Goal: Information Seeking & Learning: Learn about a topic

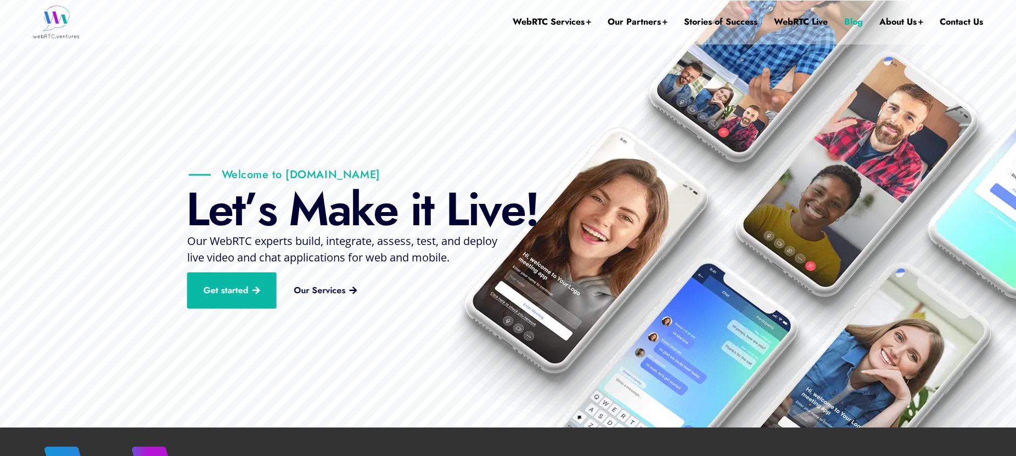
click at [858, 19] on link "Blog" at bounding box center [853, 22] width 19 height 44
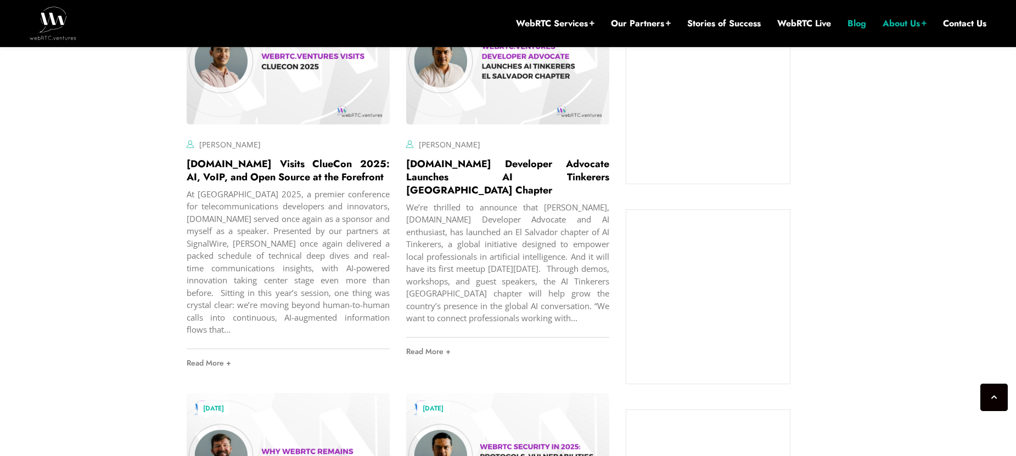
scroll to position [934, 0]
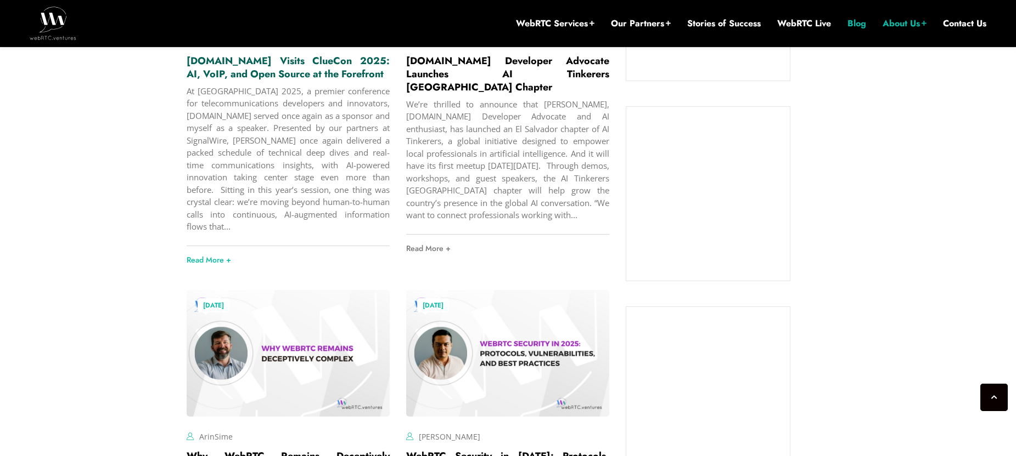
click at [196, 81] on link "[DOMAIN_NAME] Visits ClueCon 2025: AI, VoIP, and Open Source at the Forefront" at bounding box center [288, 67] width 203 height 27
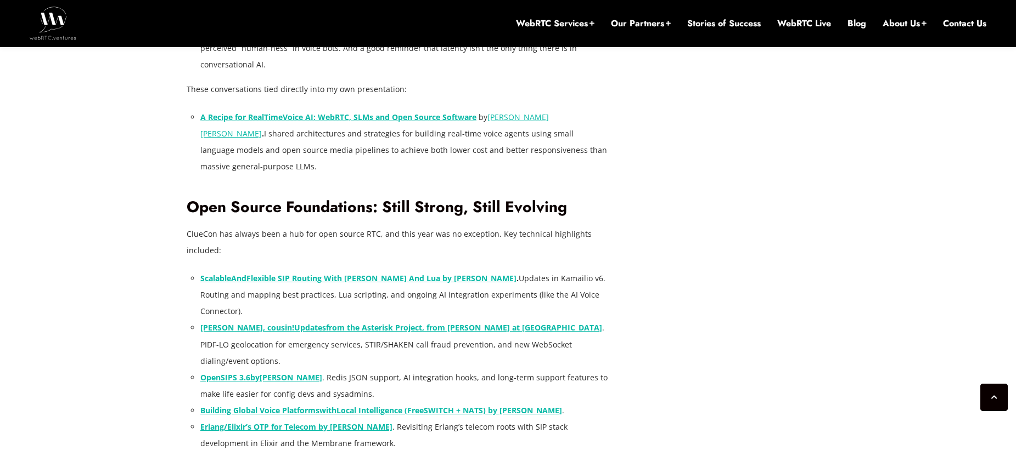
scroll to position [1914, 0]
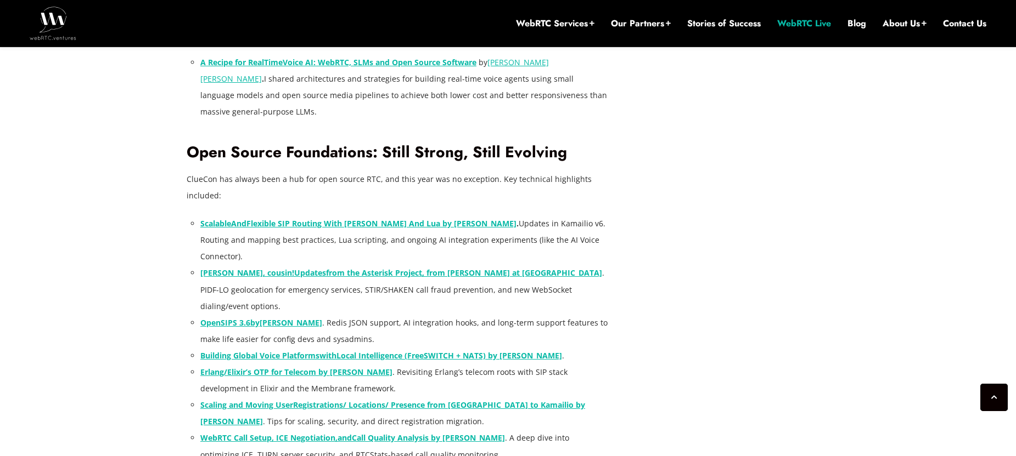
click at [818, 25] on link "WebRTC Live" at bounding box center [804, 24] width 54 height 12
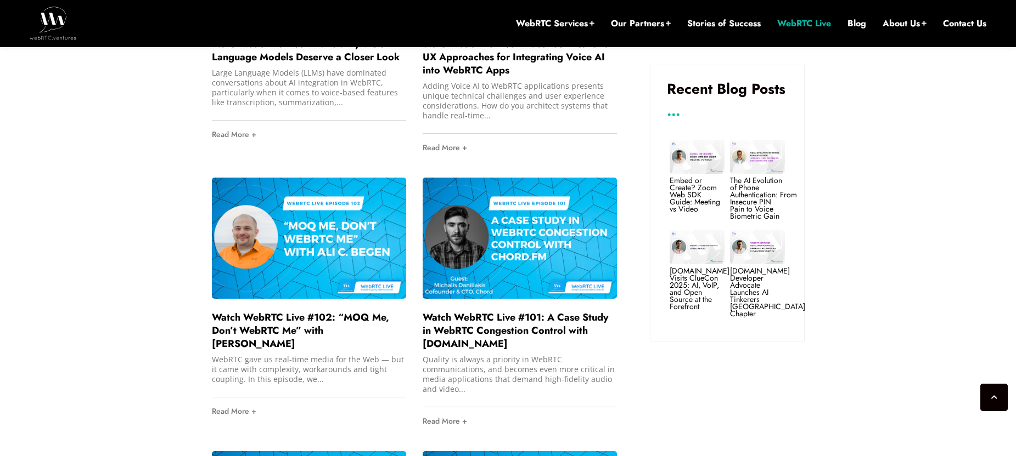
scroll to position [808, 0]
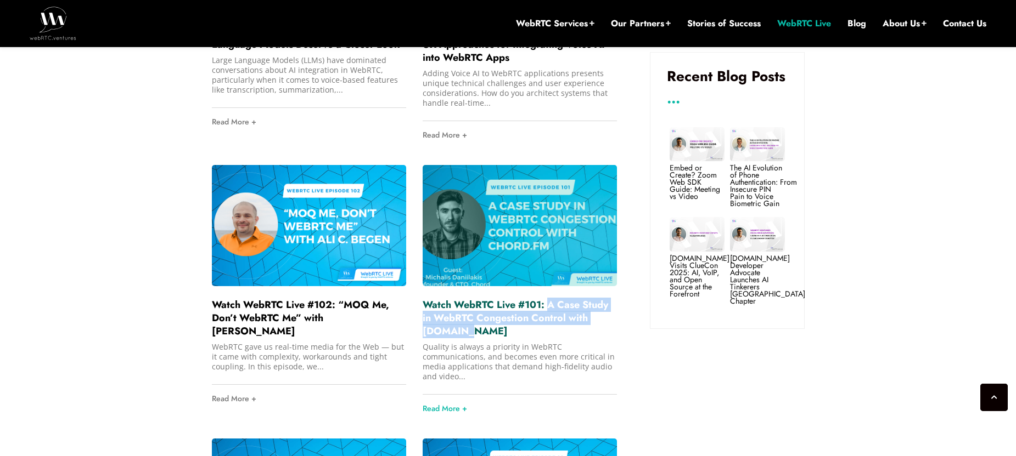
drag, startPoint x: 494, startPoint y: 330, endPoint x: 547, endPoint y: 307, distance: 58.0
click at [547, 307] on h2 "Watch WebRTC Live #101: A Case Study in WebRTC Congestion Control with Chord.fm" at bounding box center [519, 318] width 194 height 40
copy link "A Case Study in WebRTC Congestion Control with Chord.fm"
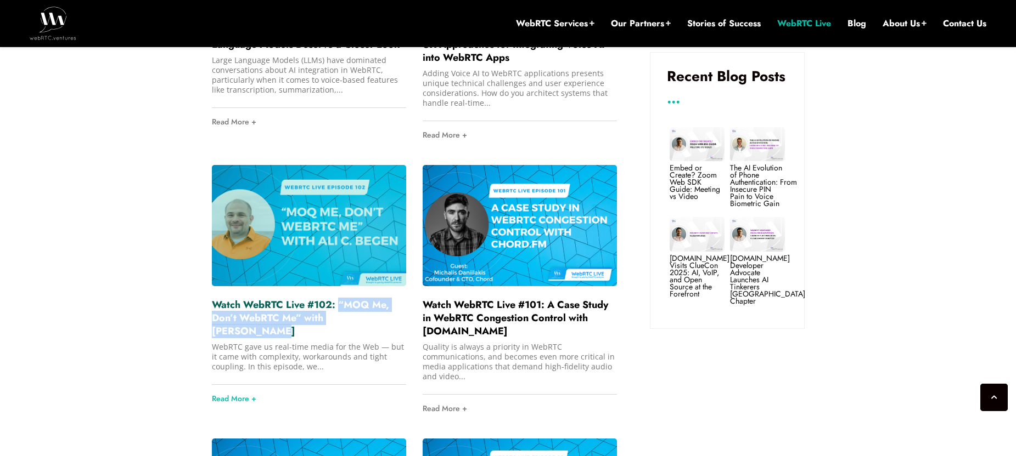
drag, startPoint x: 383, startPoint y: 318, endPoint x: 340, endPoint y: 307, distance: 44.7
click at [340, 307] on h2 "Watch WebRTC Live #102: “MOQ Me, Don’t WebRTC Me” with Ali C. Begen" at bounding box center [309, 318] width 194 height 40
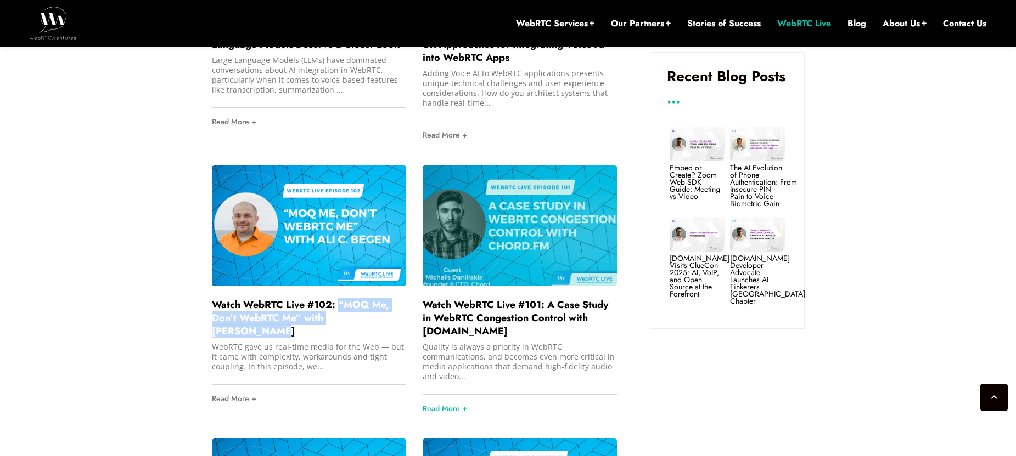
copy link "“MOQ Me, Don’t WebRTC Me” with Ali C. Begen"
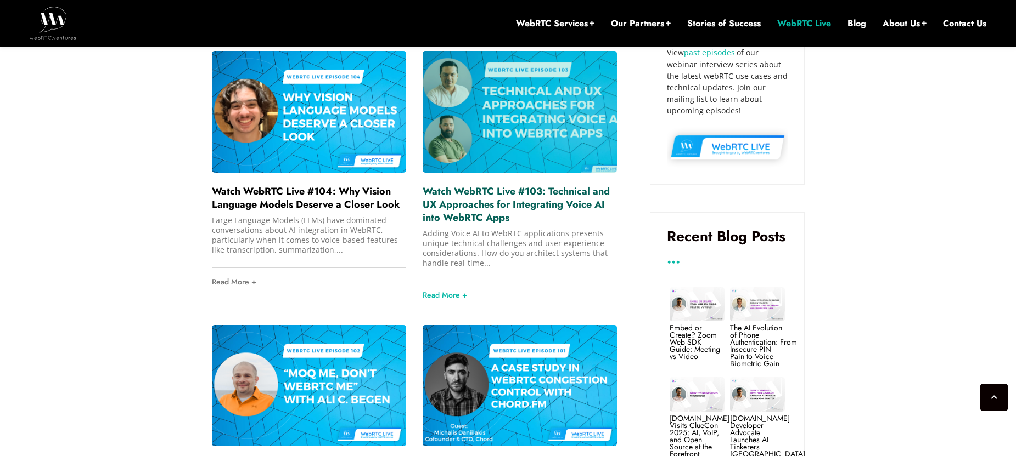
scroll to position [641, 0]
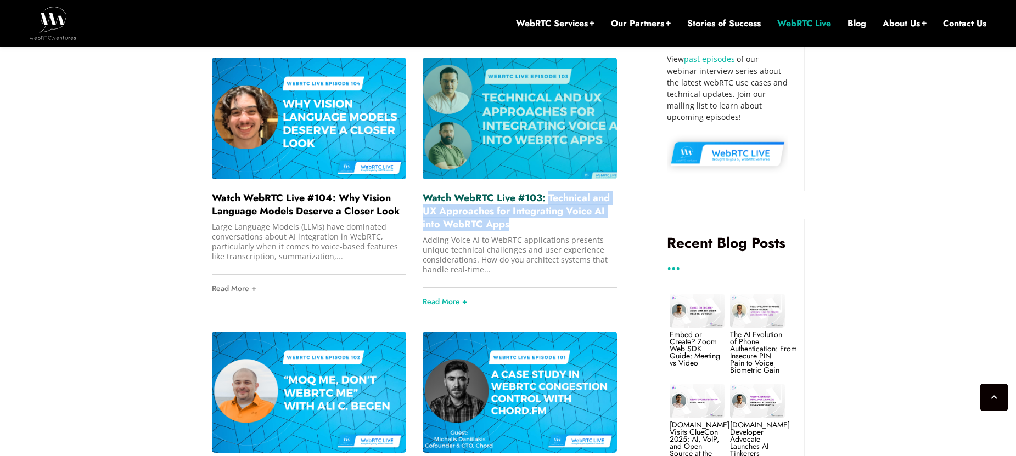
drag, startPoint x: 516, startPoint y: 224, endPoint x: 547, endPoint y: 200, distance: 38.7
click at [547, 200] on h2 "Watch WebRTC Live #103: Technical and UX Approaches for Integrating Voice AI in…" at bounding box center [519, 211] width 194 height 40
copy link "Technical and UX Approaches for Integrating Voice AI into WebRTC Apps"
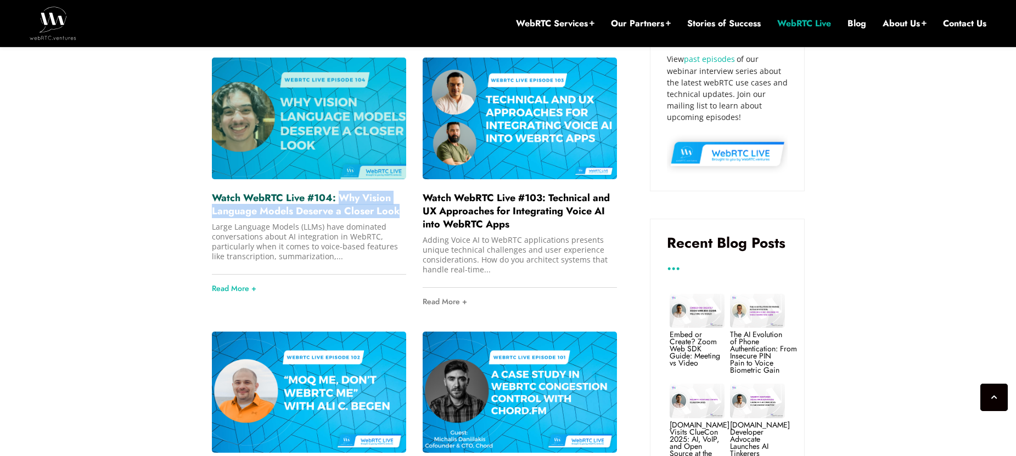
drag, startPoint x: 403, startPoint y: 213, endPoint x: 341, endPoint y: 203, distance: 62.8
click at [341, 203] on h2 "Watch WebRTC Live #104: Why Vision Language Models Deserve a Closer Look" at bounding box center [309, 204] width 194 height 26
copy link "Why Vision Language Models Deserve a Closer Look"
click at [283, 212] on link "Watch WebRTC Live #104: Why Vision Language Models Deserve a Closer Look" at bounding box center [306, 204] width 188 height 27
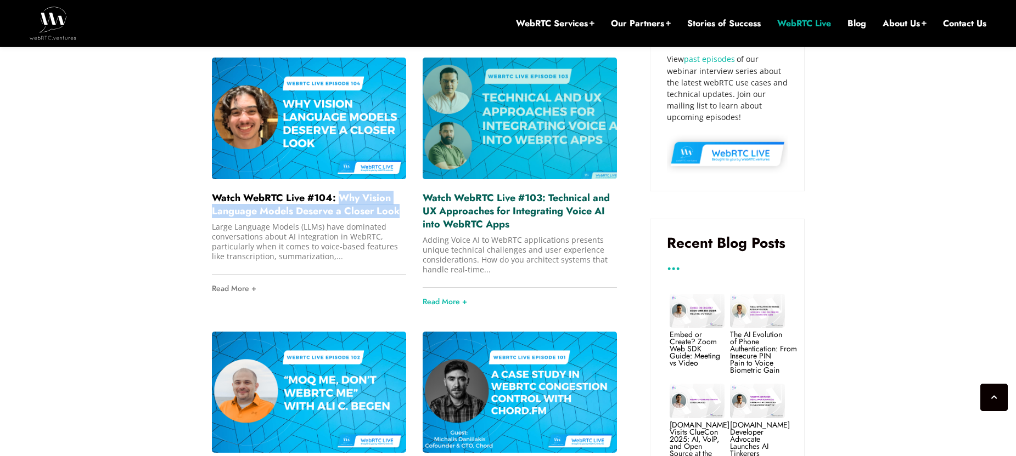
click at [465, 212] on link "Watch WebRTC Live #103: Technical and UX Approaches for Integrating Voice AI in…" at bounding box center [515, 211] width 187 height 41
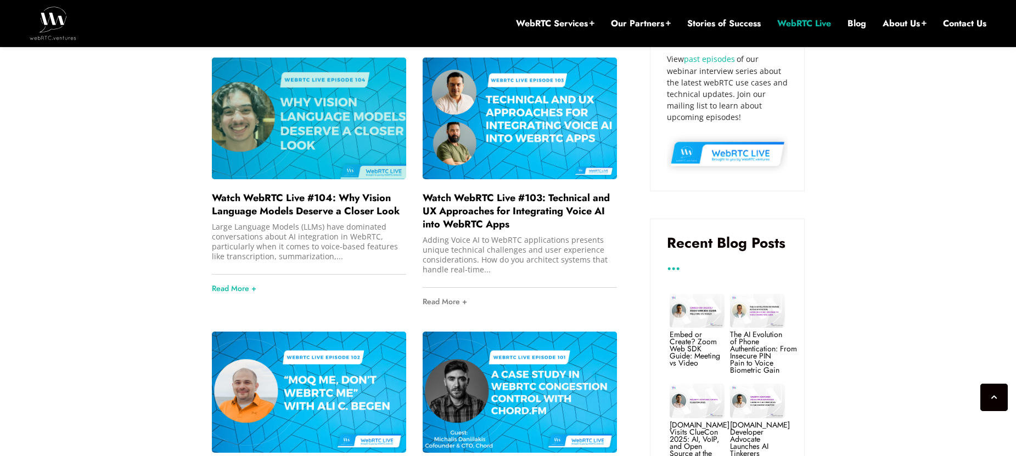
click at [265, 160] on div at bounding box center [309, 118] width 194 height 121
click at [270, 198] on link "Watch WebRTC Live #104: Why Vision Language Models Deserve a Closer Look" at bounding box center [306, 204] width 188 height 27
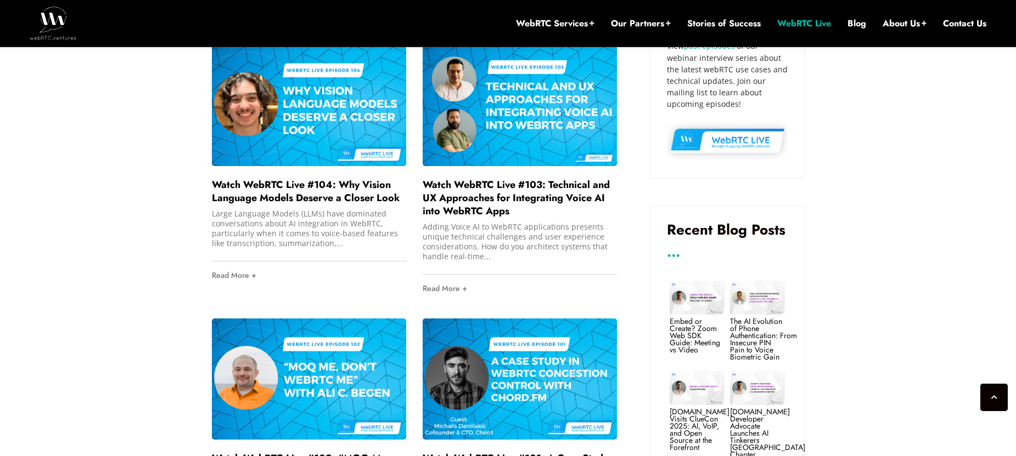
scroll to position [740, 0]
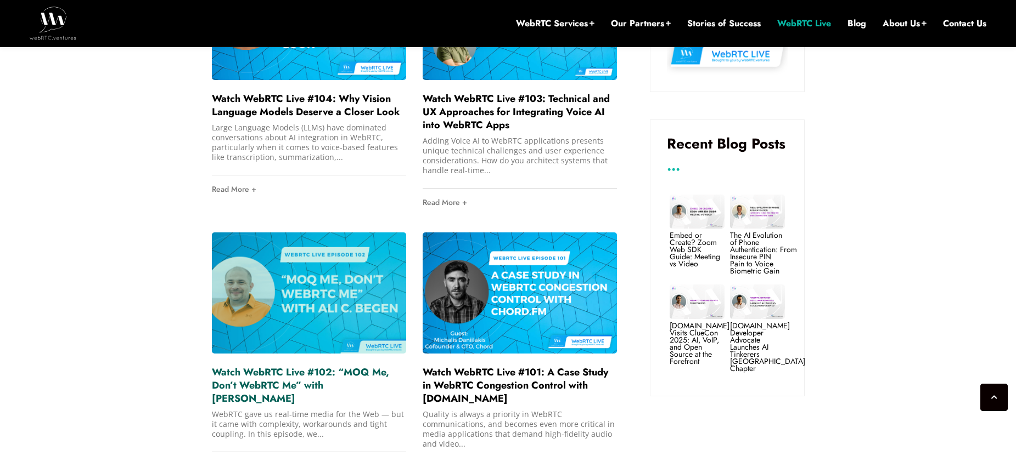
click at [304, 391] on link "Watch WebRTC Live #102: “MOQ Me, Don’t WebRTC Me” with Ali C. Begen" at bounding box center [300, 385] width 177 height 41
click at [305, 379] on link "Watch WebRTC Live #102: “MOQ Me, Don’t WebRTC Me” with Ali C. Begen" at bounding box center [300, 385] width 177 height 41
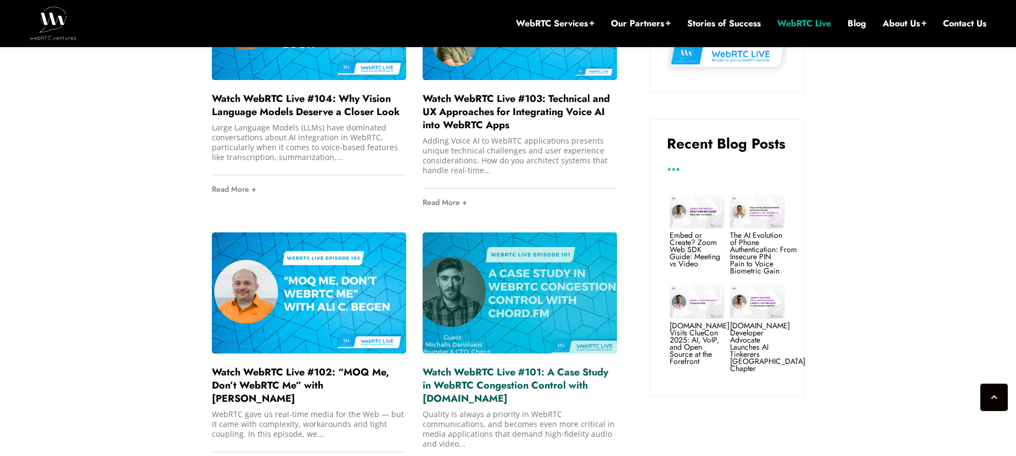
click at [470, 377] on link "Watch WebRTC Live #101: A Case Study in WebRTC Congestion Control with [DOMAIN_…" at bounding box center [514, 385] width 185 height 41
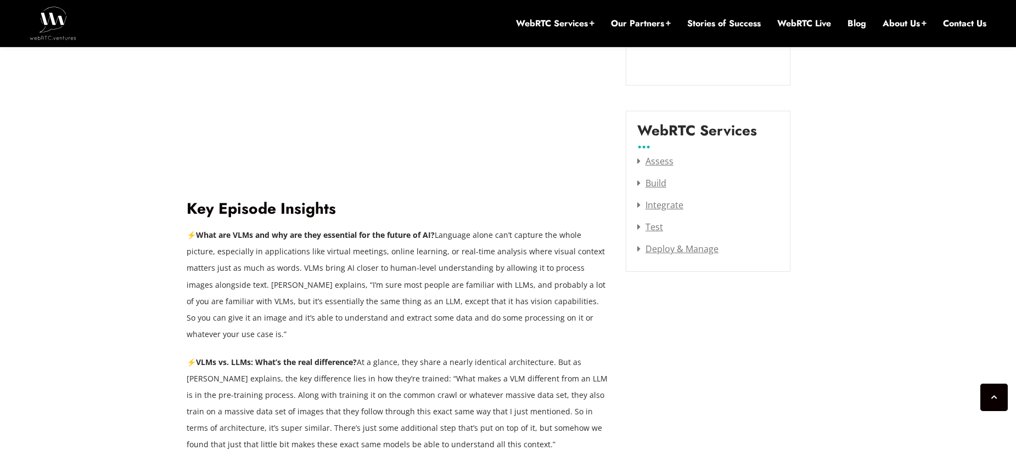
scroll to position [1422, 0]
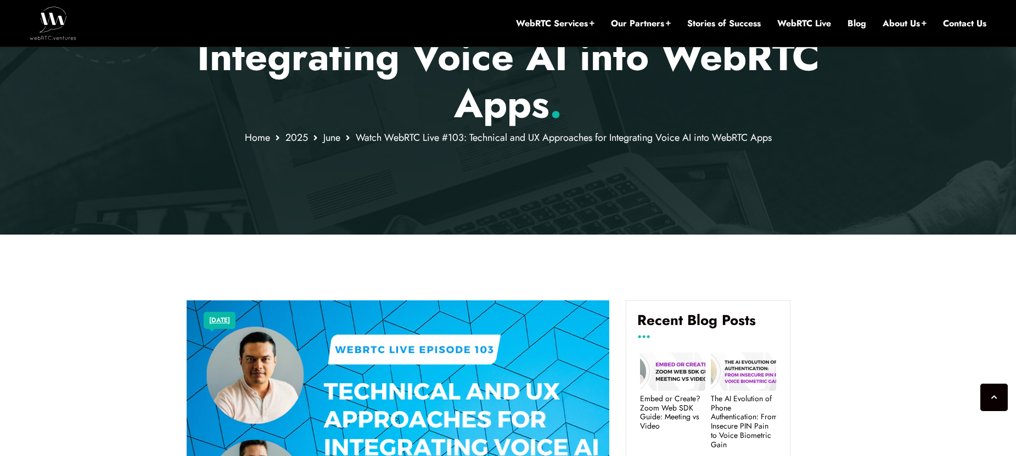
scroll to position [491, 0]
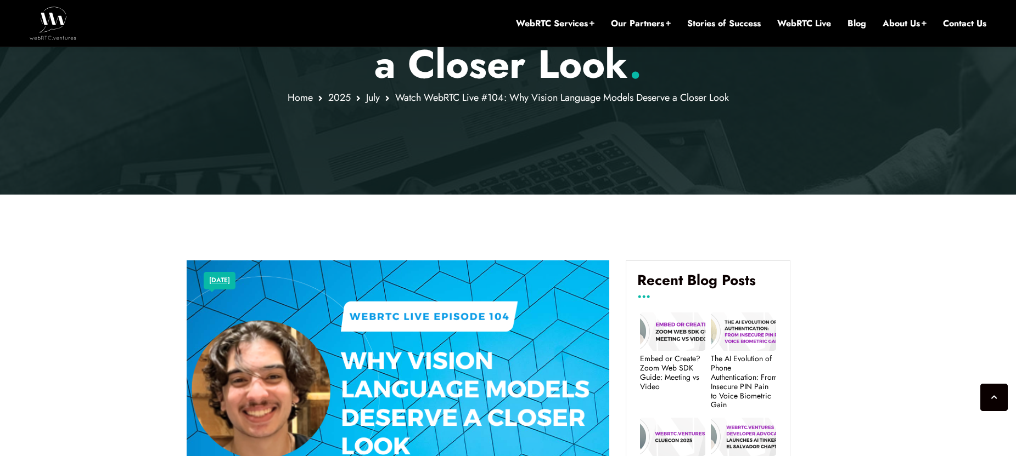
scroll to position [381, 0]
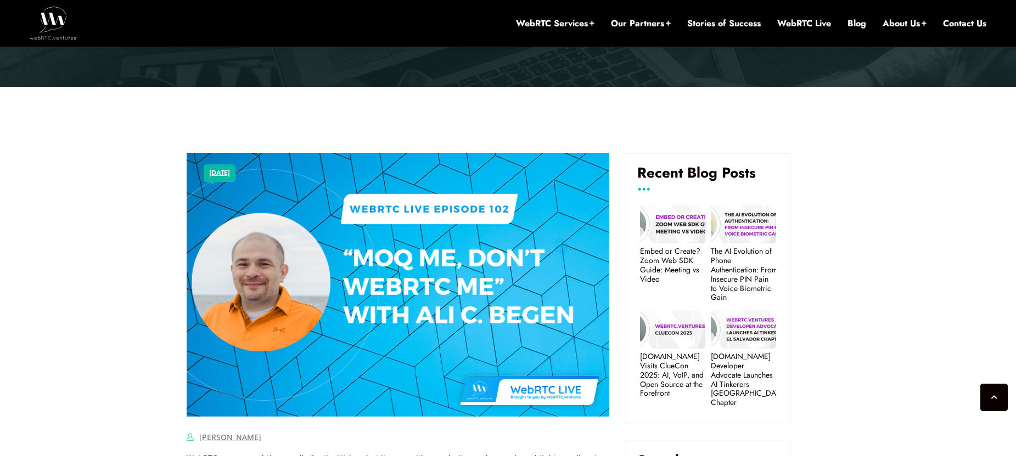
scroll to position [394, 0]
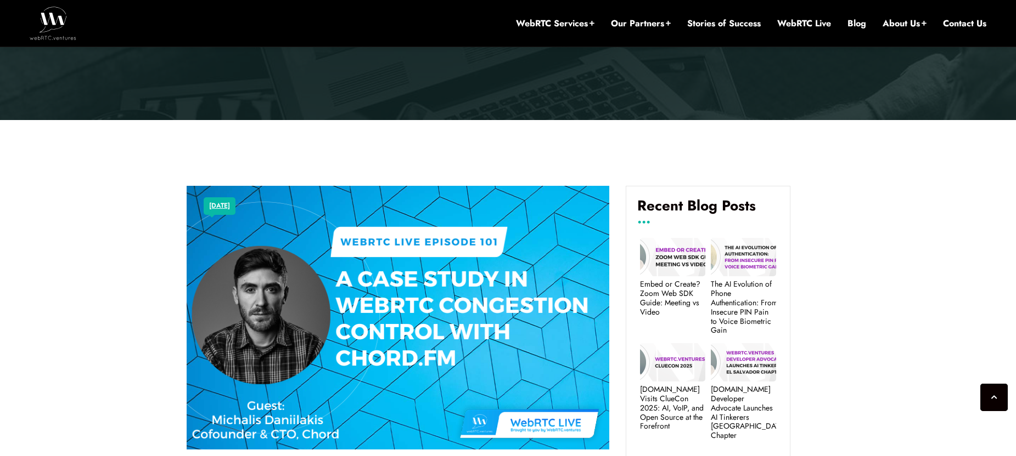
scroll to position [374, 0]
